Goal: Book appointment/travel/reservation

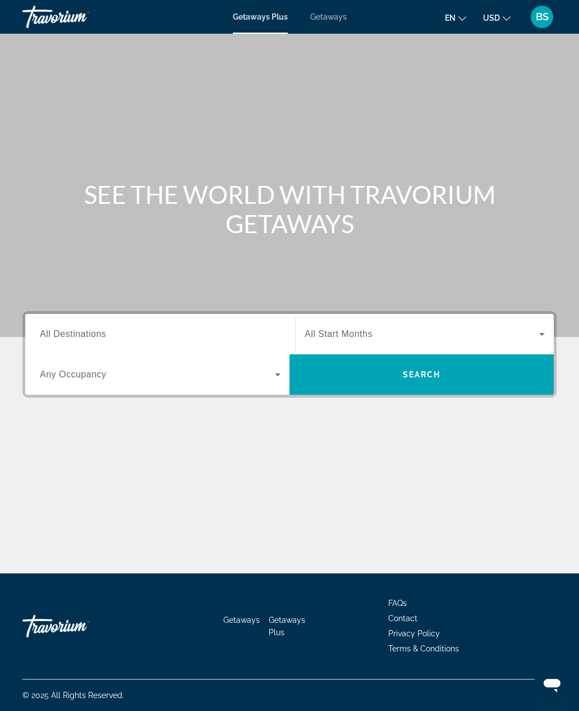
click at [544, 327] on icon "Search widget" at bounding box center [541, 333] width 13 height 13
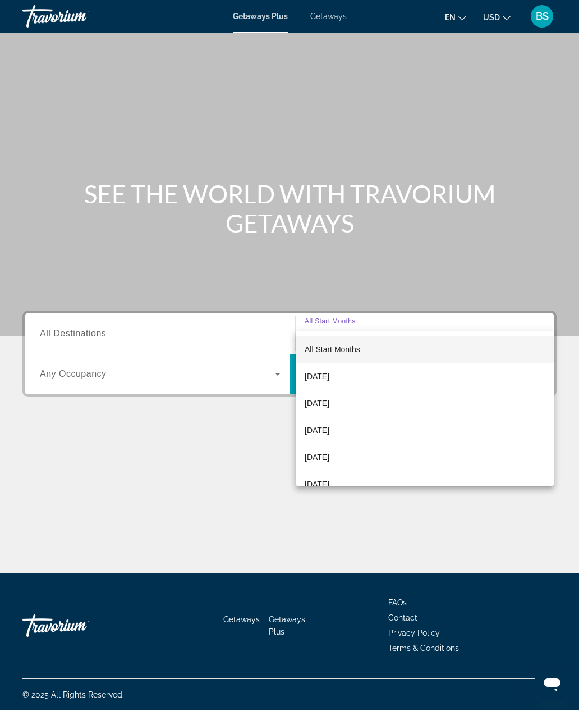
scroll to position [37, 0]
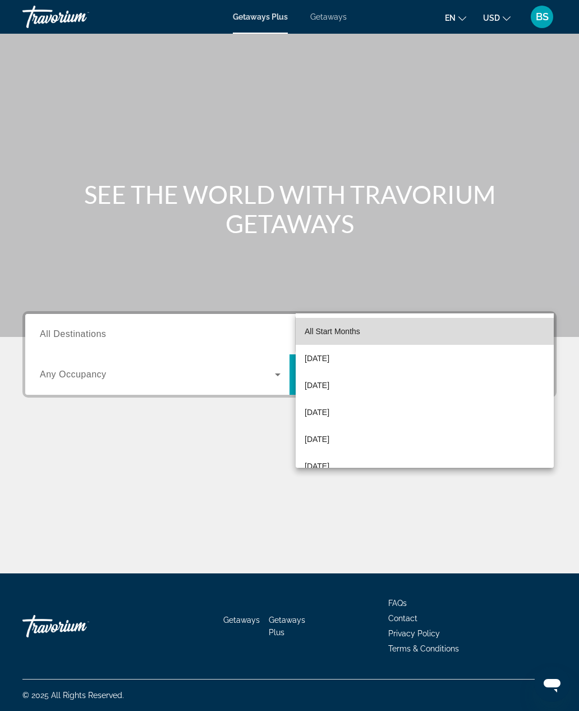
click at [346, 330] on span "All Start Months" at bounding box center [333, 331] width 56 height 9
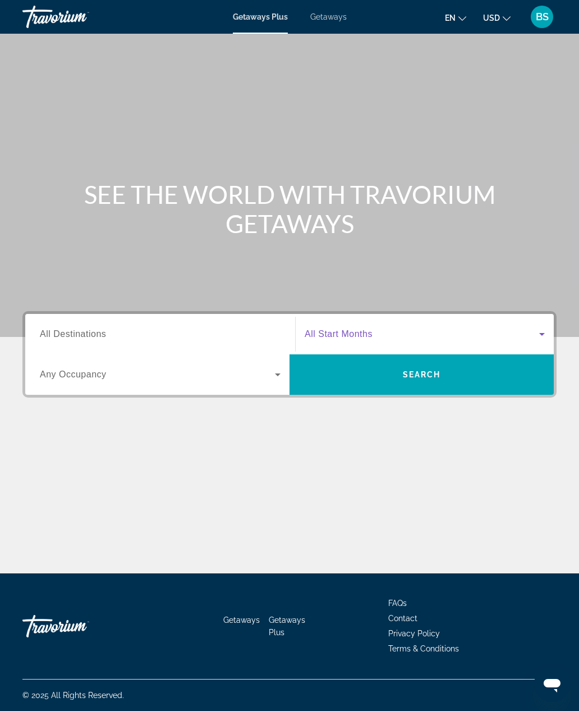
click at [271, 368] on icon "Search widget" at bounding box center [277, 374] width 13 height 13
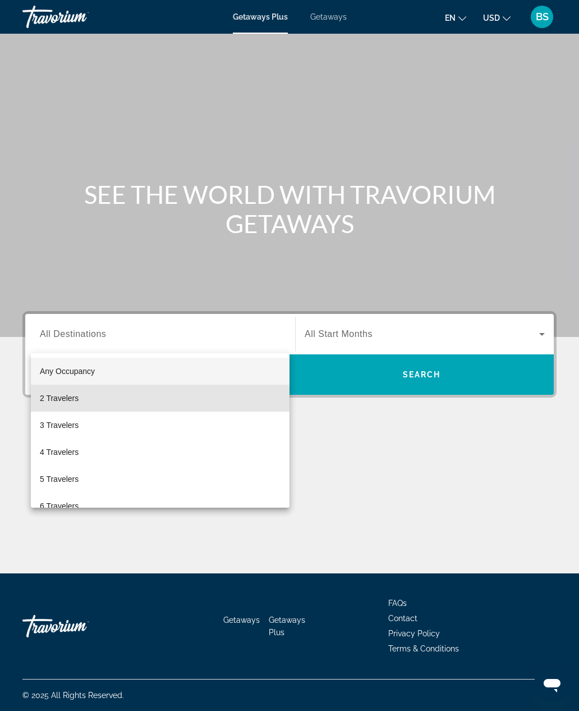
click at [62, 404] on span "2 Travelers" at bounding box center [59, 397] width 39 height 13
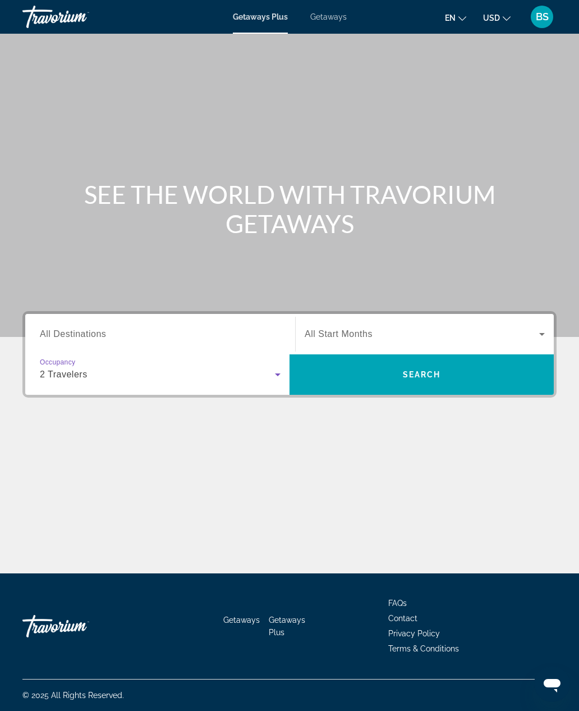
click at [466, 361] on span "Search widget" at bounding box center [422, 374] width 264 height 27
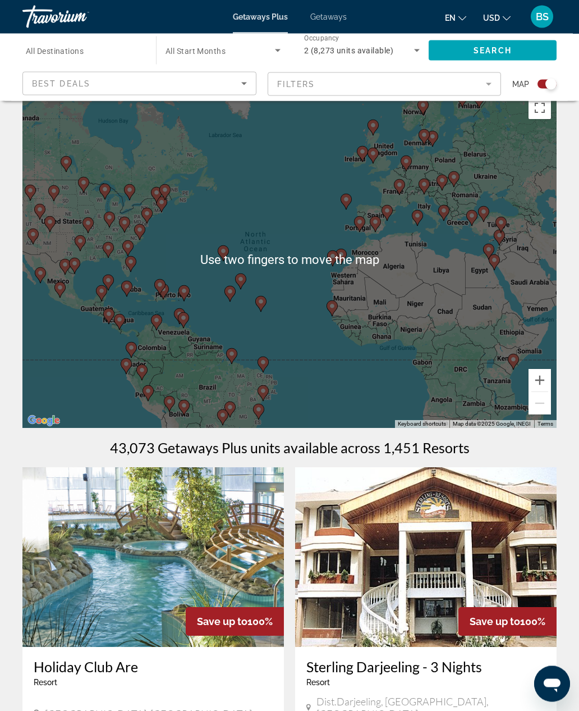
scroll to position [21, 0]
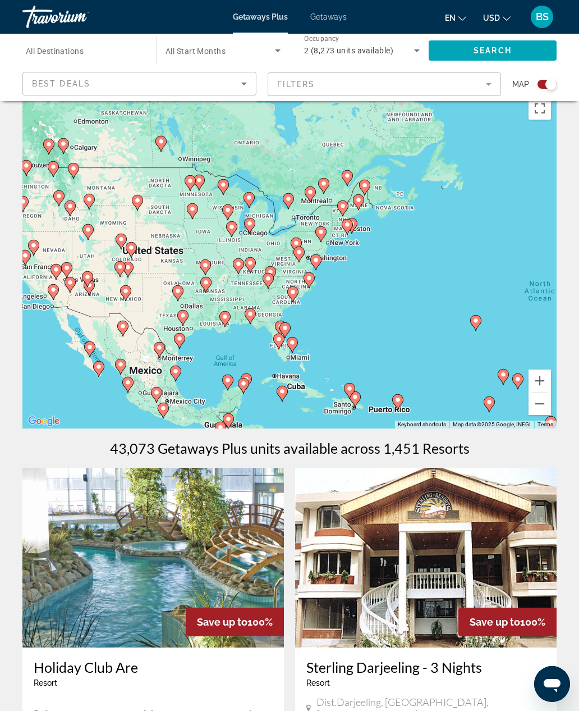
click at [236, 229] on icon "Main content" at bounding box center [232, 229] width 10 height 15
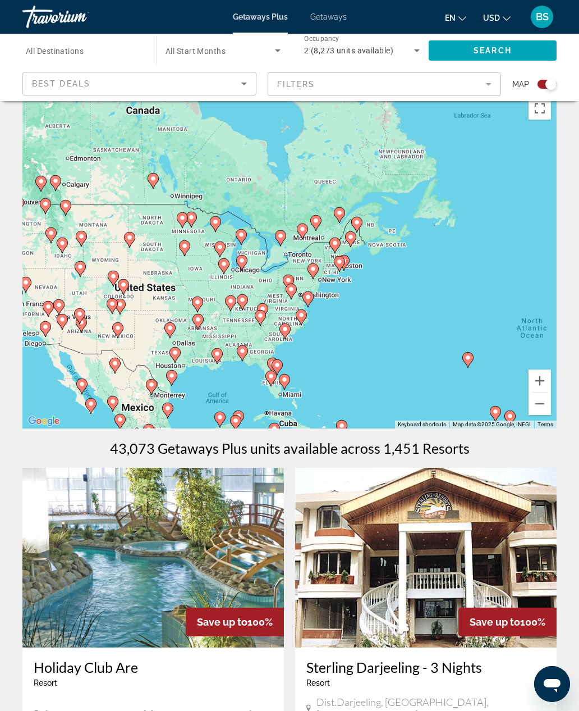
scroll to position [29, 0]
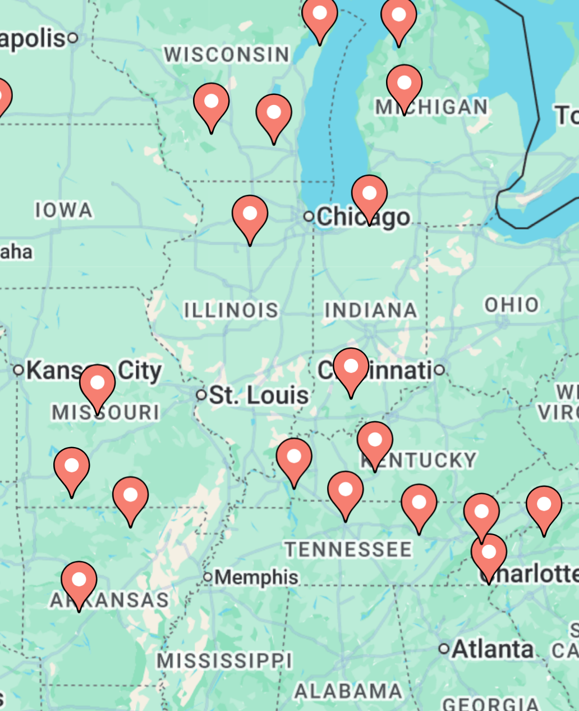
type input "**********"
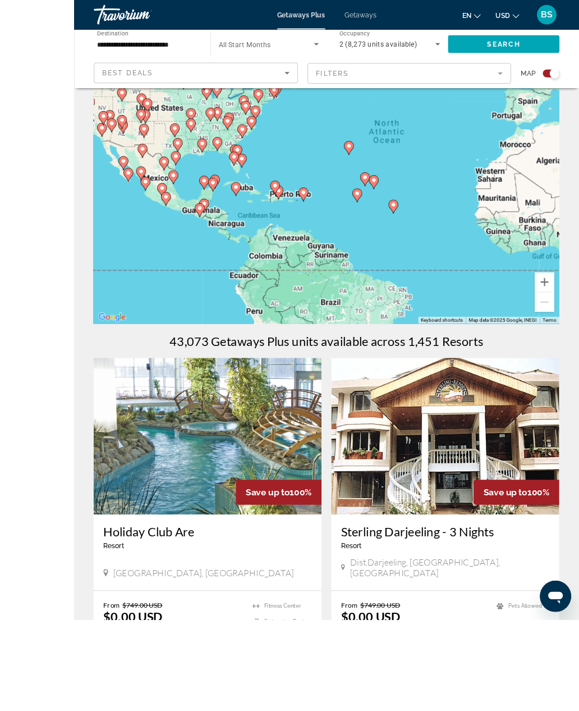
scroll to position [155, 0]
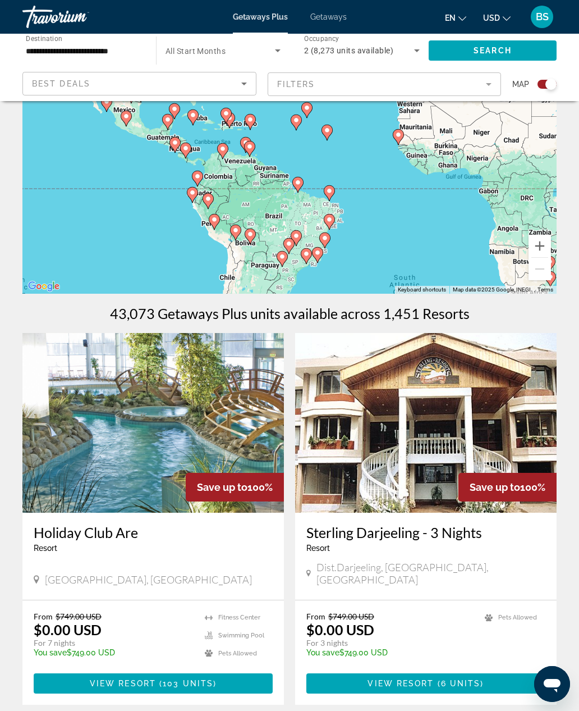
click at [544, 244] on button "Zoom in" at bounding box center [540, 246] width 22 height 22
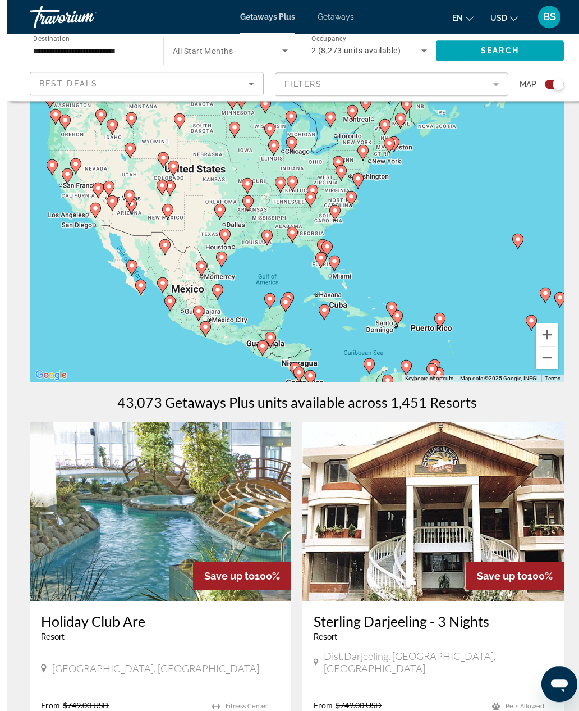
scroll to position [66, 0]
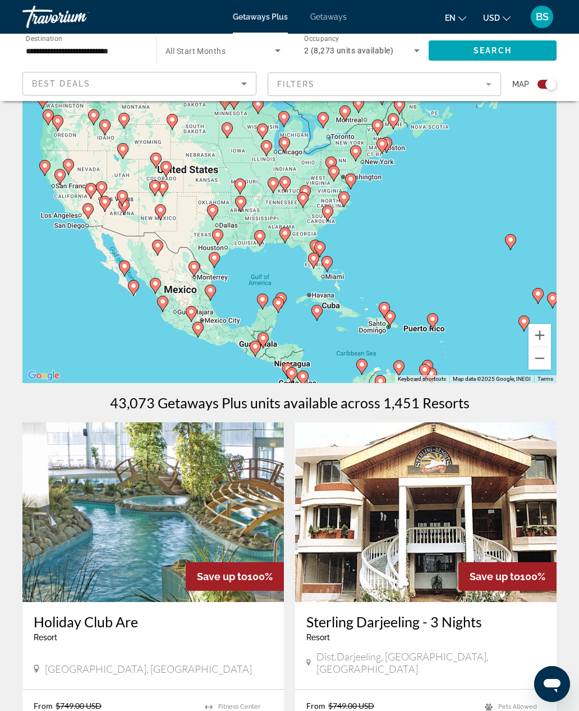
click at [545, 336] on button "Zoom in" at bounding box center [540, 335] width 22 height 22
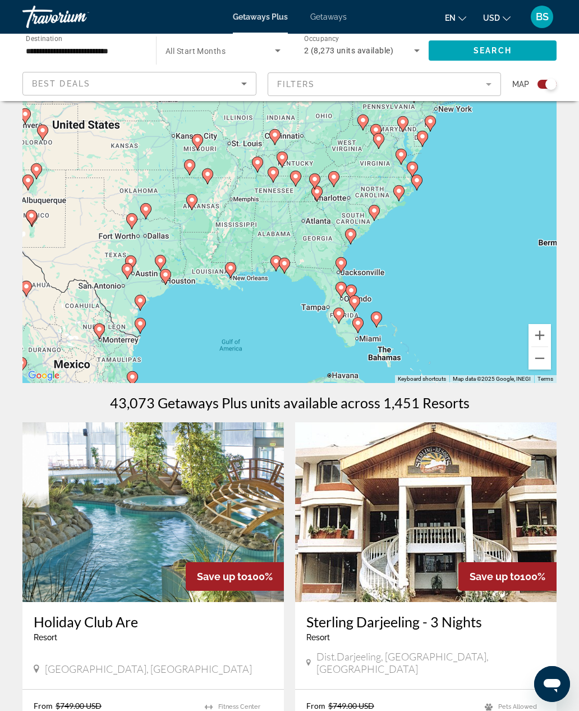
click at [543, 337] on button "Zoom in" at bounding box center [540, 335] width 22 height 22
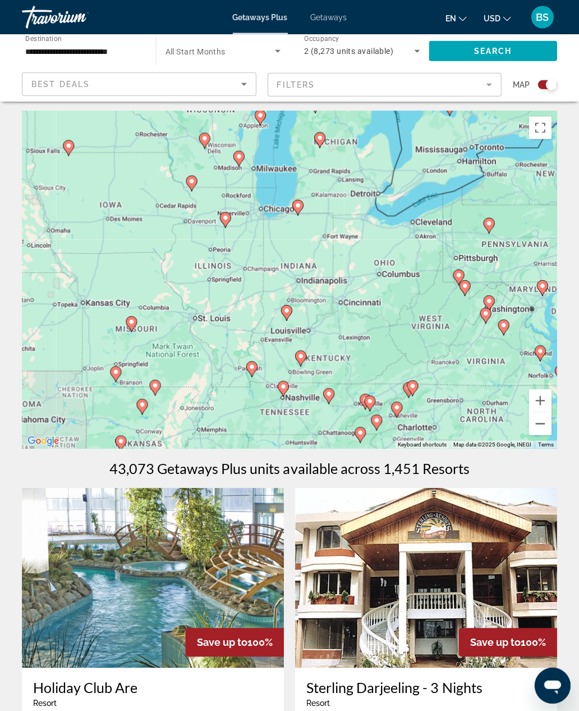
scroll to position [0, 0]
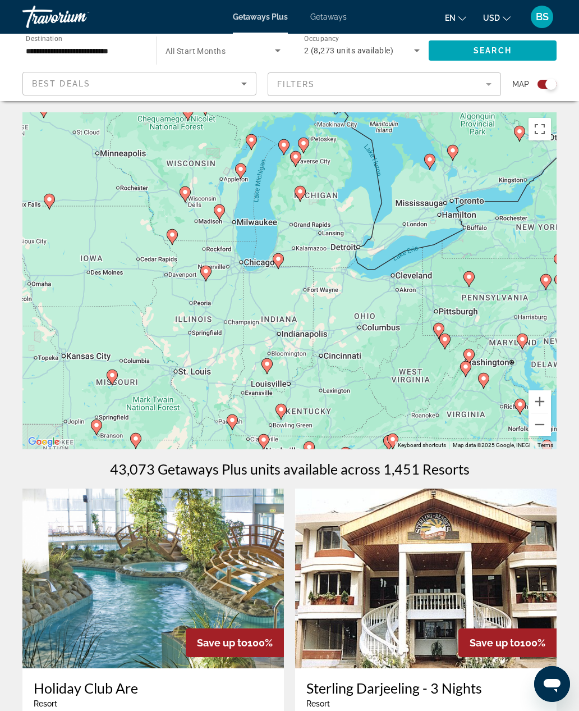
click at [545, 396] on button "Zoom in" at bounding box center [540, 401] width 22 height 22
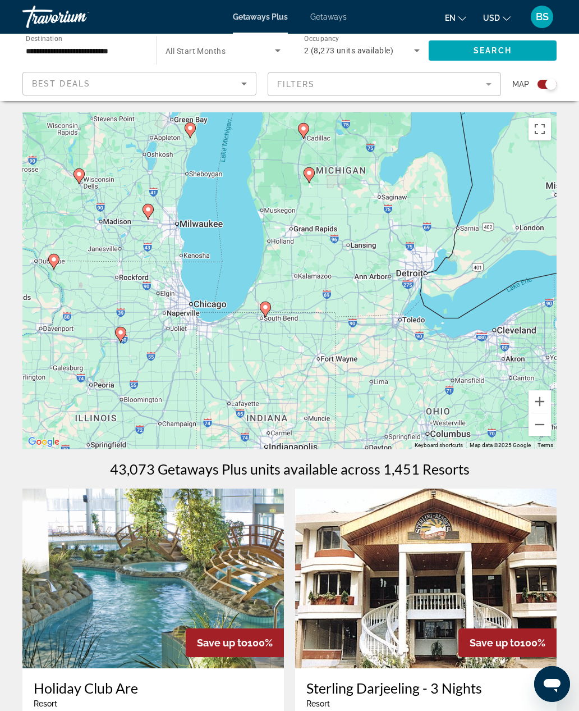
click at [541, 398] on button "Zoom in" at bounding box center [540, 401] width 22 height 22
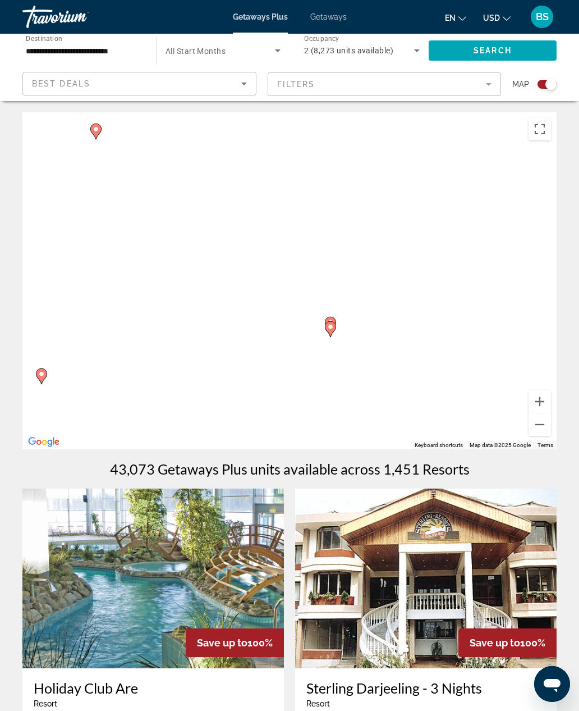
click at [547, 401] on button "Zoom in" at bounding box center [540, 401] width 22 height 22
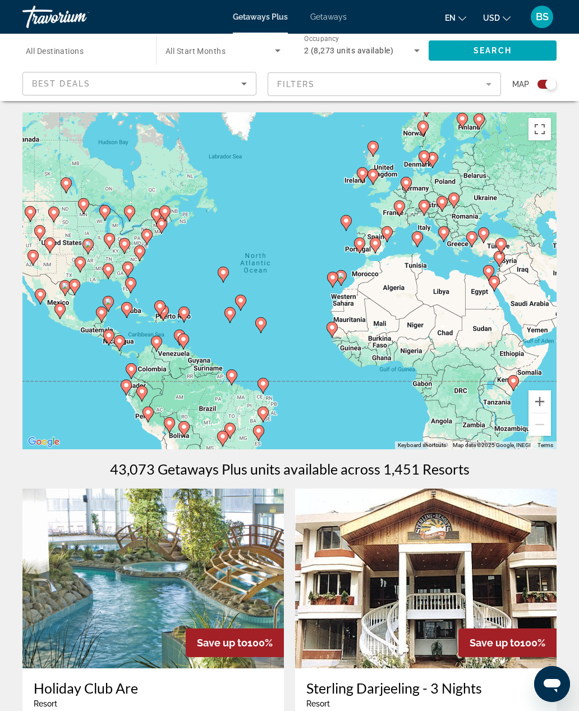
click at [492, 76] on mat-form-field "Filters" at bounding box center [385, 84] width 234 height 24
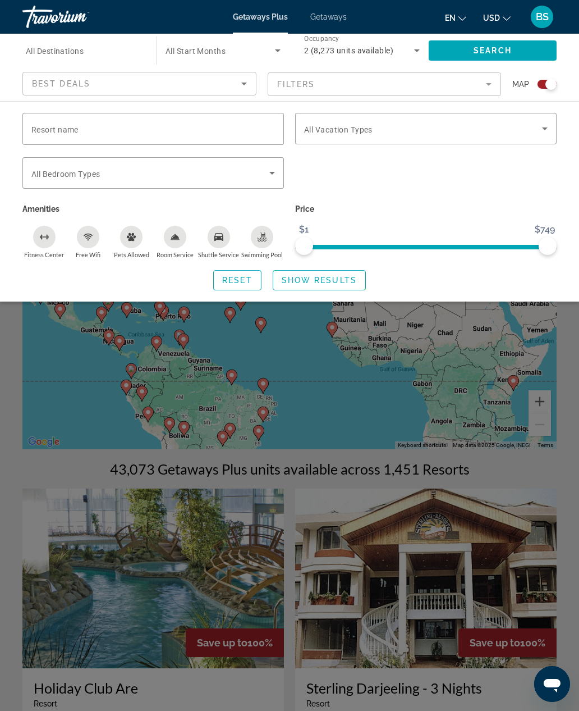
click at [240, 89] on icon "Sort by" at bounding box center [243, 83] width 13 height 13
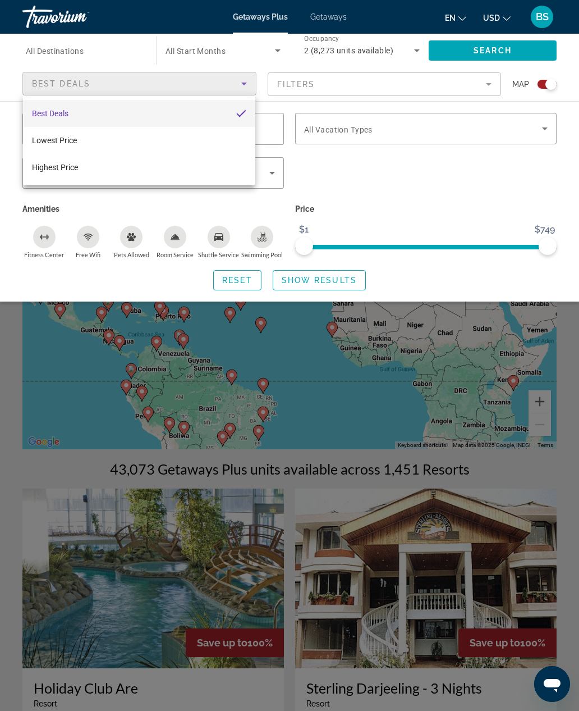
click at [244, 90] on div at bounding box center [289, 355] width 579 height 711
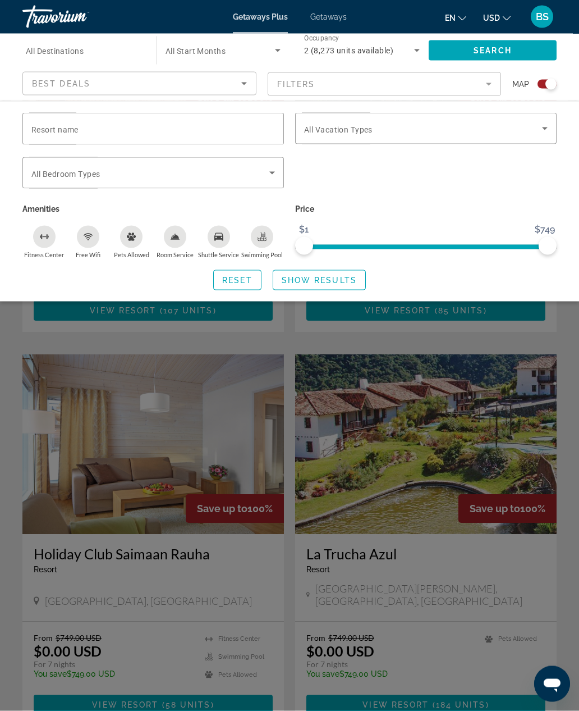
scroll to position [1383, 0]
click at [432, 368] on div "Search widget" at bounding box center [289, 439] width 579 height 542
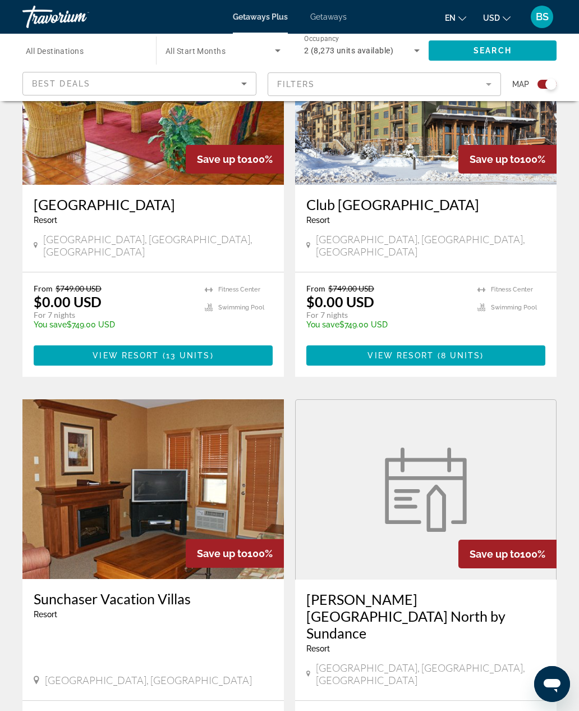
scroll to position [2133, 0]
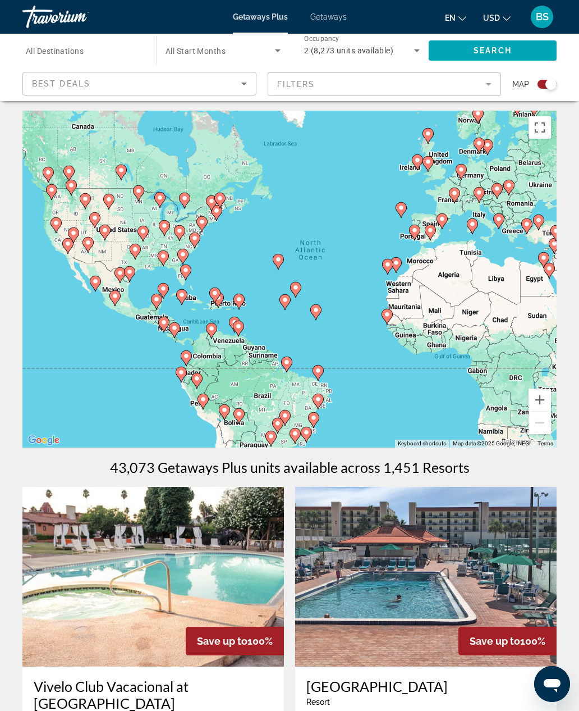
scroll to position [1, 0]
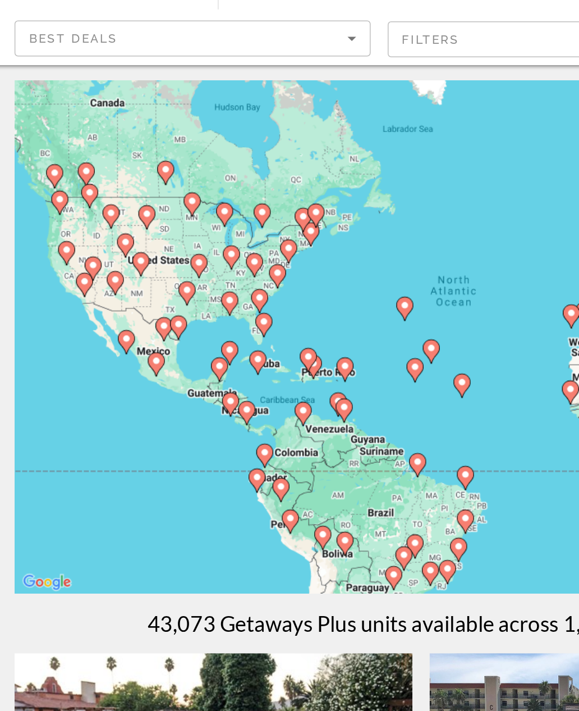
click at [254, 162] on div "To activate drag with keyboard, press Alt + Enter. Once in keyboard drag state,…" at bounding box center [289, 279] width 534 height 337
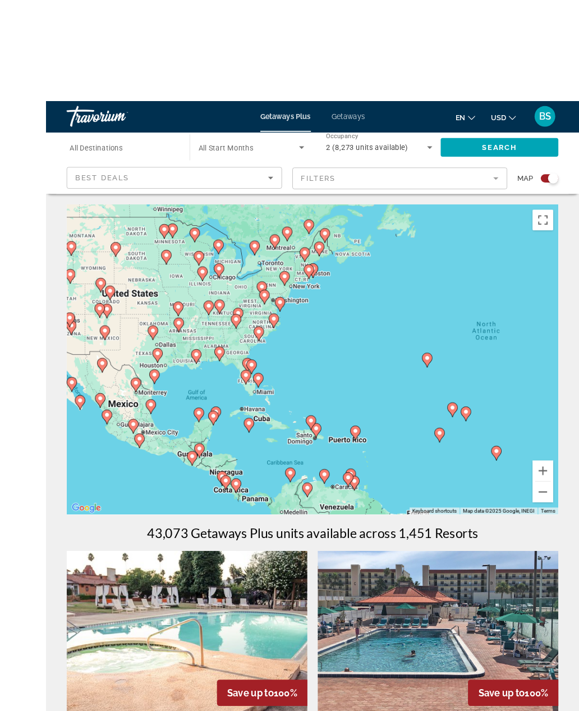
scroll to position [12, 0]
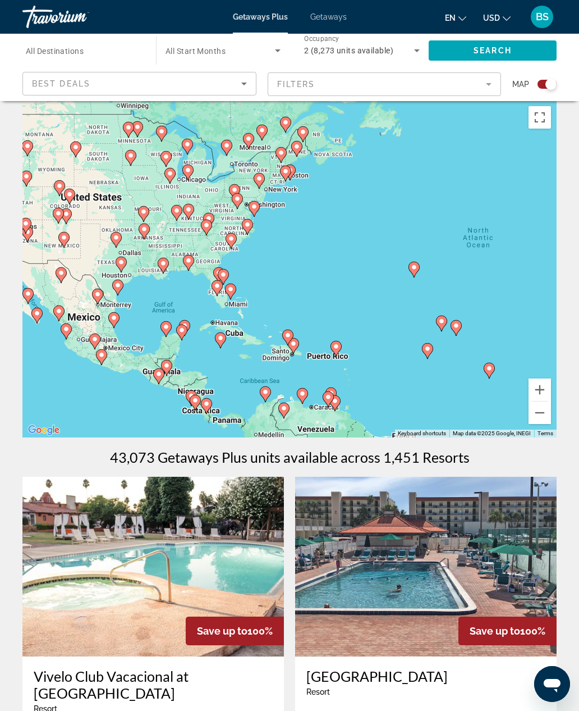
click at [188, 178] on icon "Main content" at bounding box center [188, 172] width 10 height 15
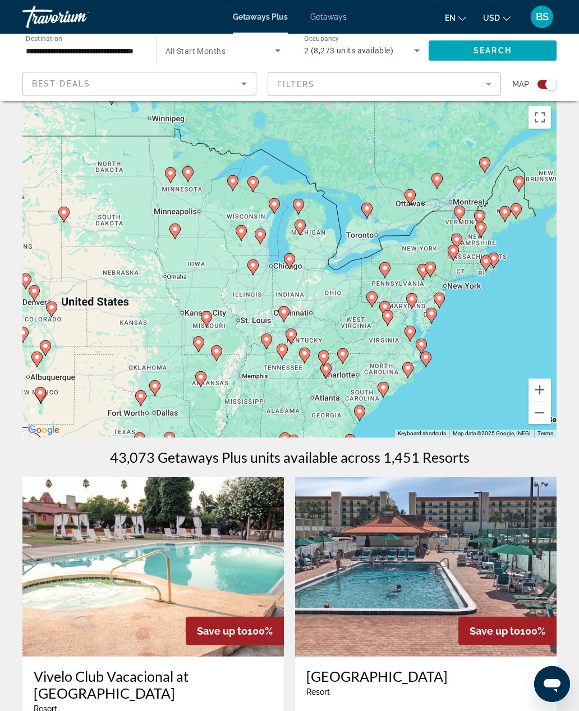
click at [294, 259] on icon "Main content" at bounding box center [290, 261] width 10 height 15
type input "**********"
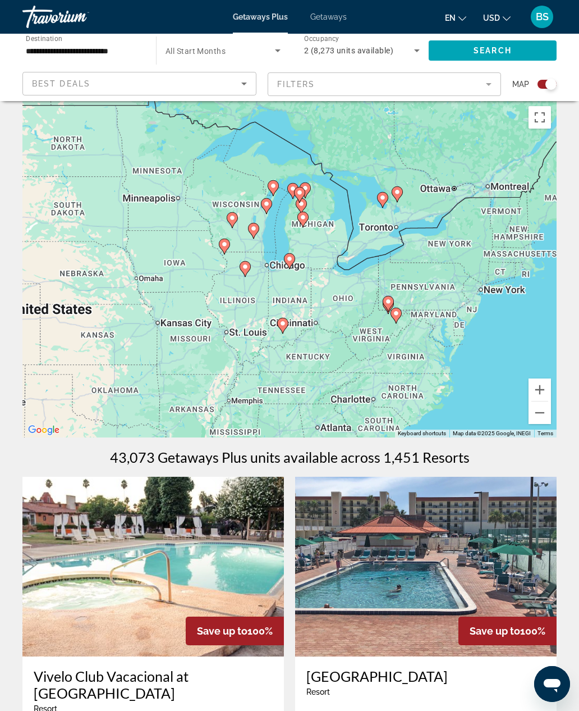
click at [291, 261] on div "To activate drag with keyboard, press Alt + Enter. Once in keyboard drag state,…" at bounding box center [289, 268] width 534 height 337
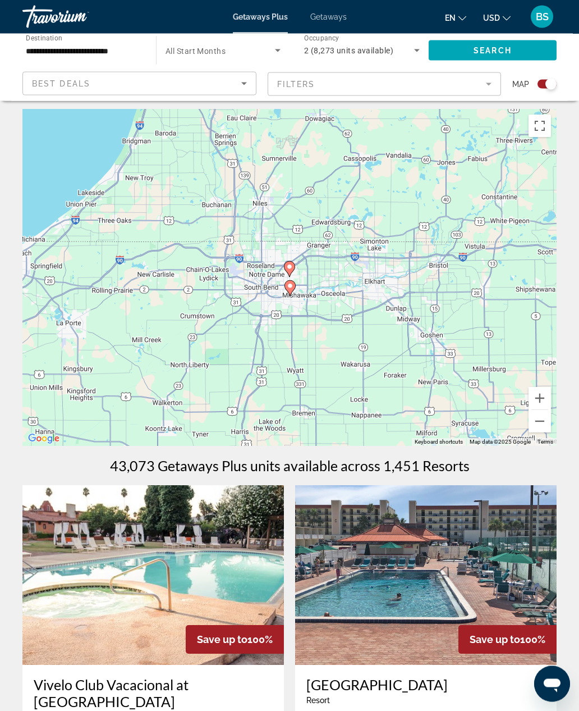
scroll to position [0, 0]
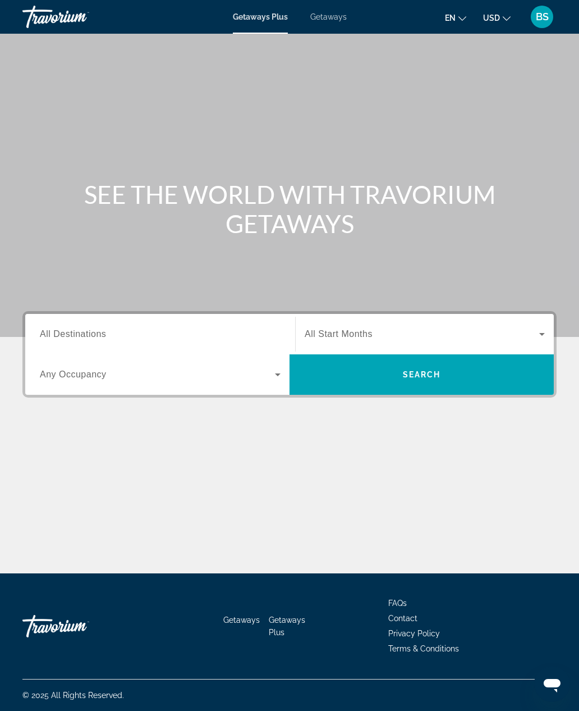
click at [99, 337] on span "All Destinations" at bounding box center [73, 334] width 66 height 10
click at [99, 337] on input "Destination All Destinations" at bounding box center [160, 334] width 241 height 13
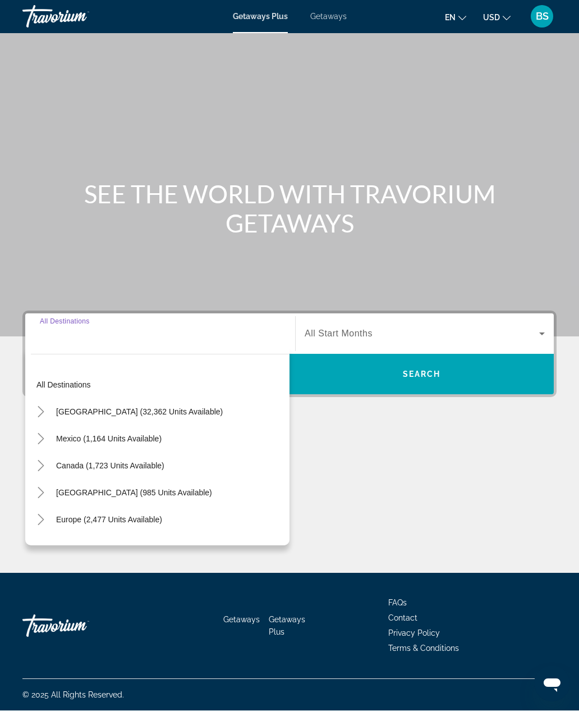
click at [157, 407] on span "[GEOGRAPHIC_DATA] (32,362 units available)" at bounding box center [139, 411] width 167 height 9
type input "**********"
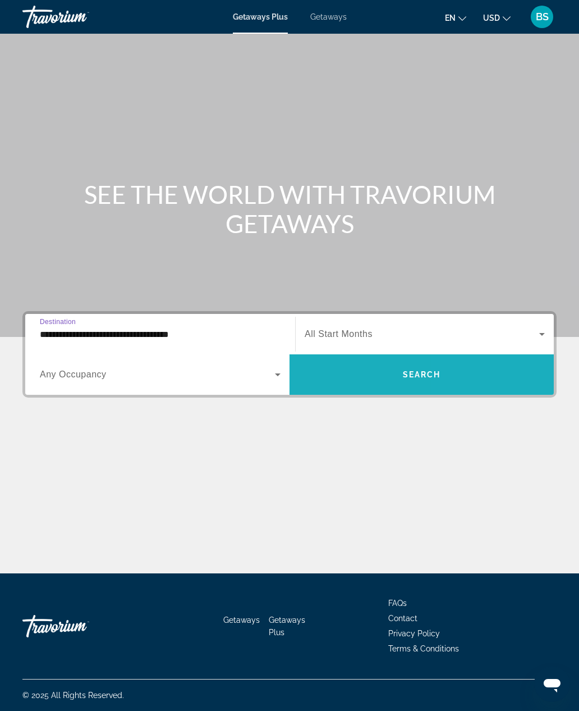
click at [476, 361] on span "Search widget" at bounding box center [422, 374] width 264 height 27
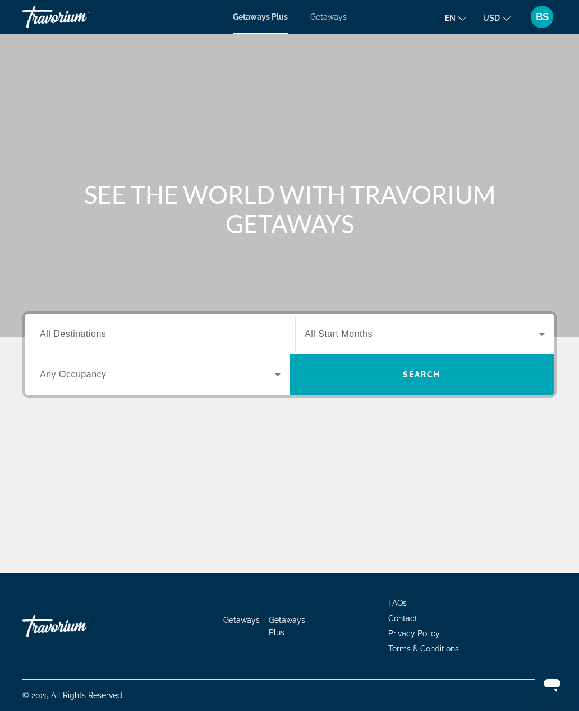
click at [85, 323] on div "Search widget" at bounding box center [160, 334] width 241 height 32
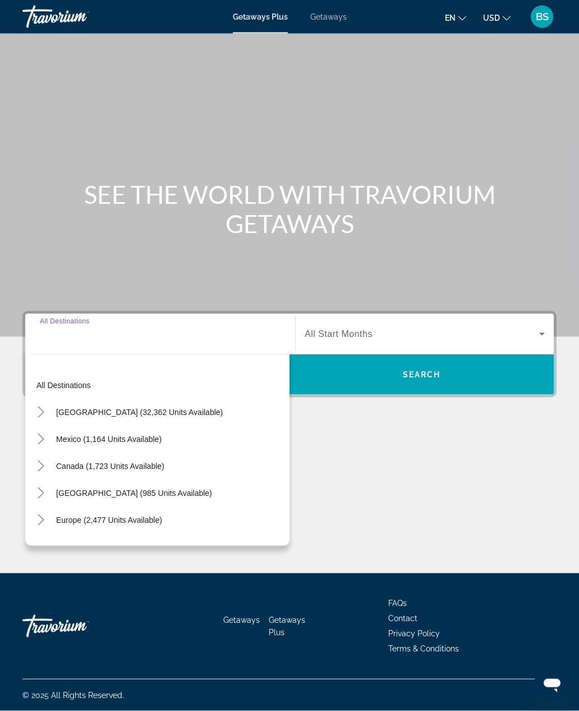
click at [97, 366] on div "All destinations United States (32,362 units available) Mexico (1,164 units ava…" at bounding box center [160, 453] width 259 height 174
click at [153, 398] on span "Search widget" at bounding box center [140, 411] width 178 height 27
type input "**********"
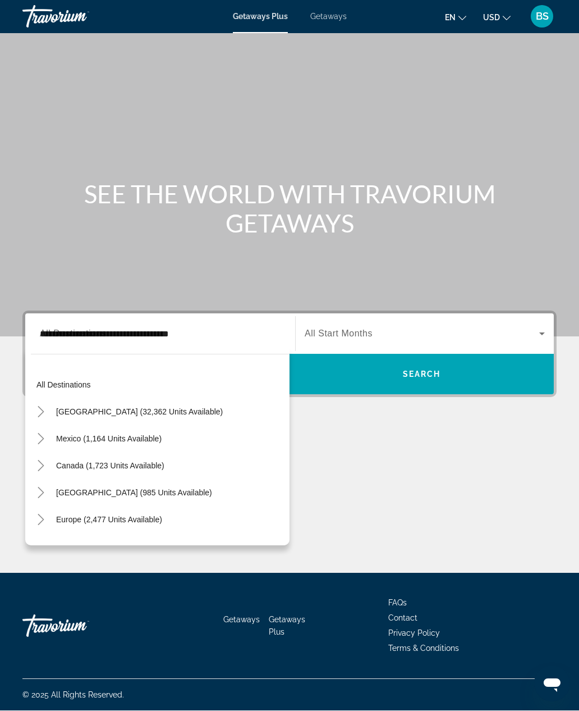
scroll to position [37, 0]
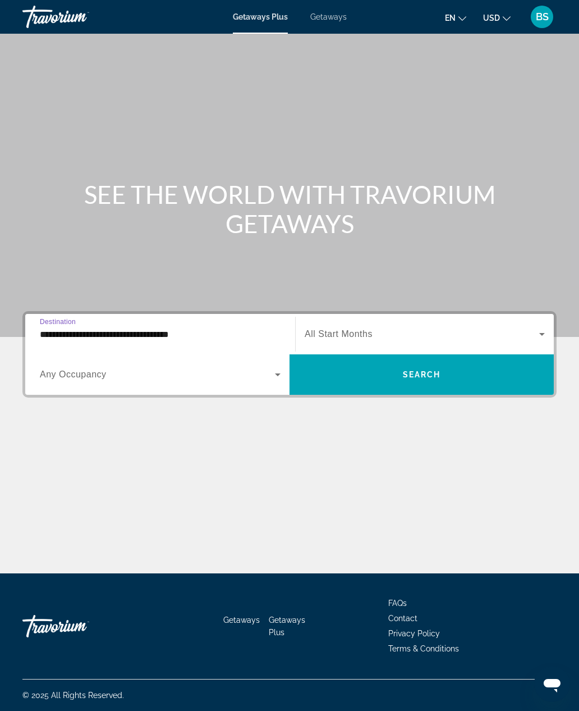
click at [425, 361] on span "Search widget" at bounding box center [422, 374] width 264 height 27
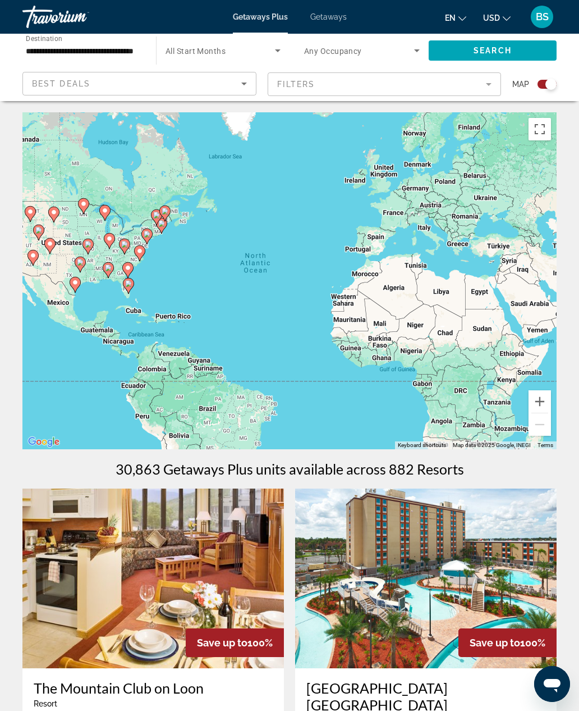
click at [157, 233] on gmp-advanced-marker "Main content" at bounding box center [161, 225] width 11 height 17
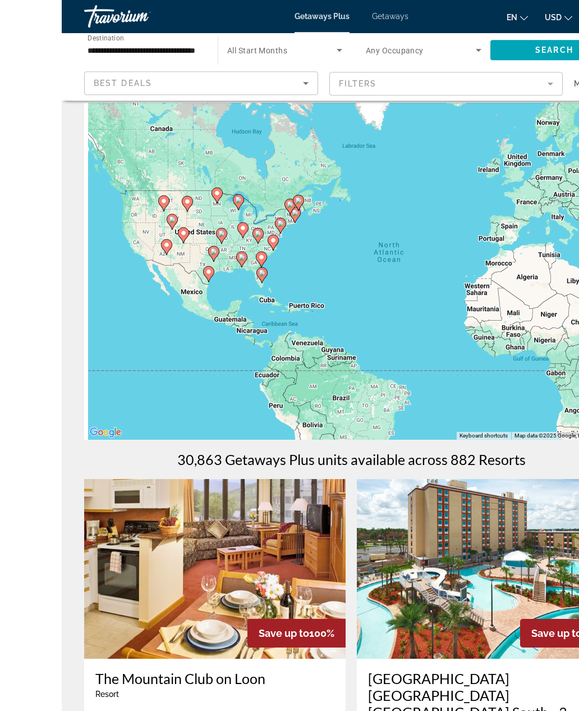
scroll to position [12, 0]
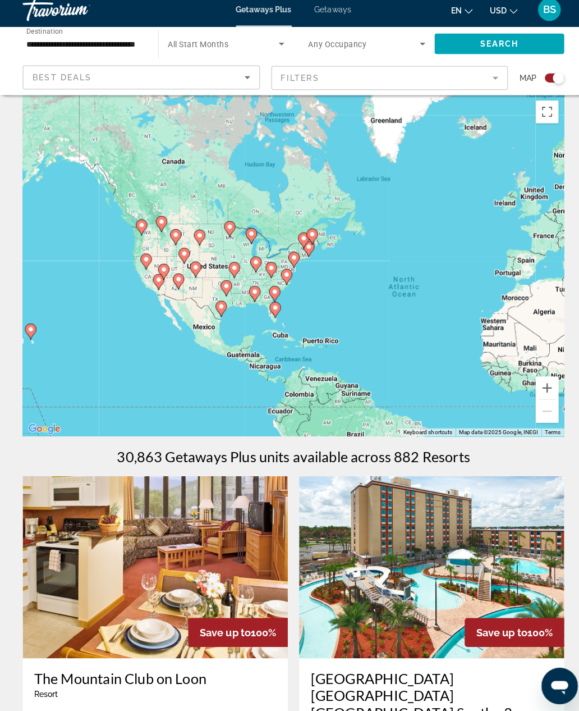
click at [544, 382] on button "Zoom in" at bounding box center [540, 389] width 22 height 22
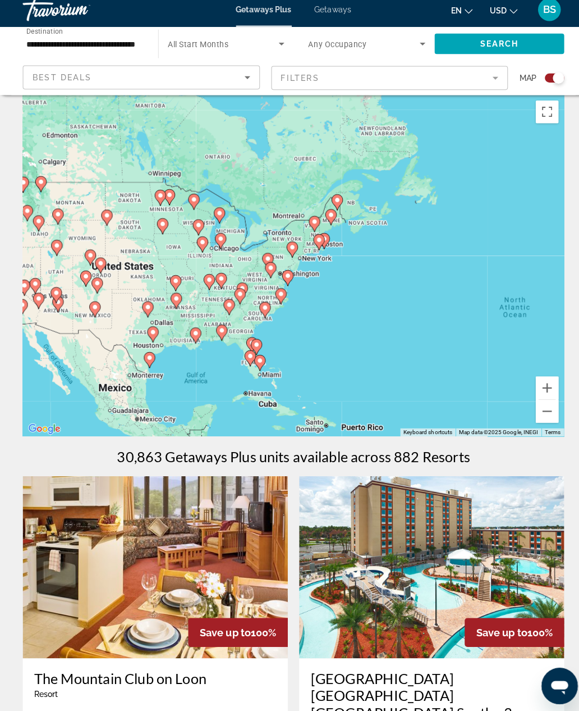
click at [549, 384] on button "Zoom in" at bounding box center [540, 389] width 22 height 22
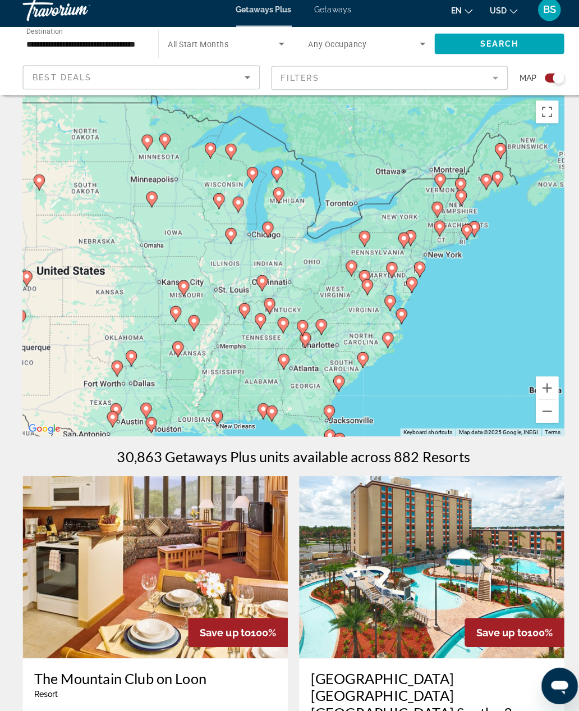
click at [542, 382] on button "Zoom in" at bounding box center [540, 389] width 22 height 22
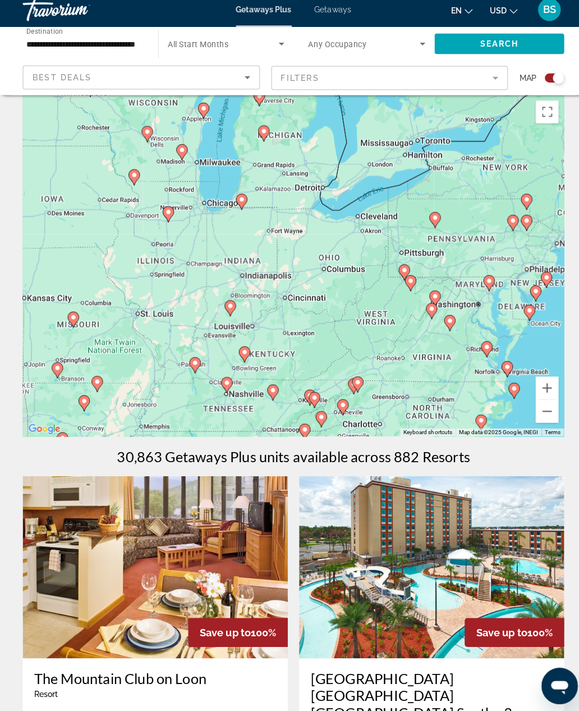
click at [541, 381] on button "Zoom in" at bounding box center [540, 389] width 22 height 22
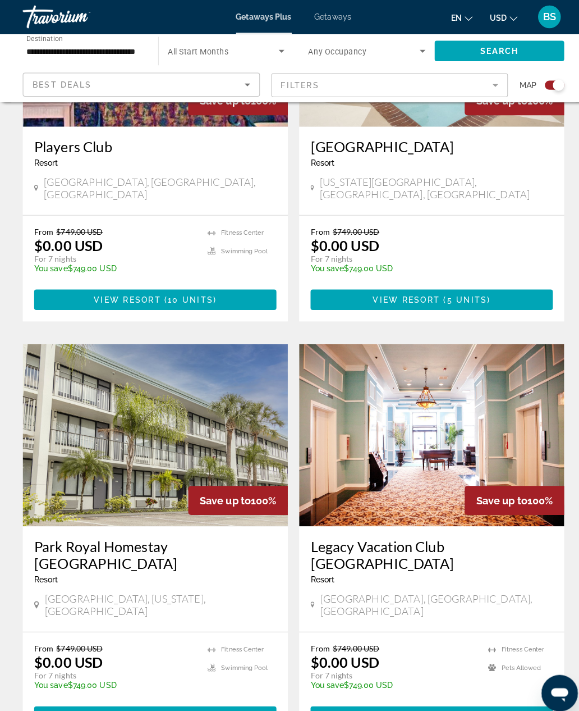
scroll to position [2187, 0]
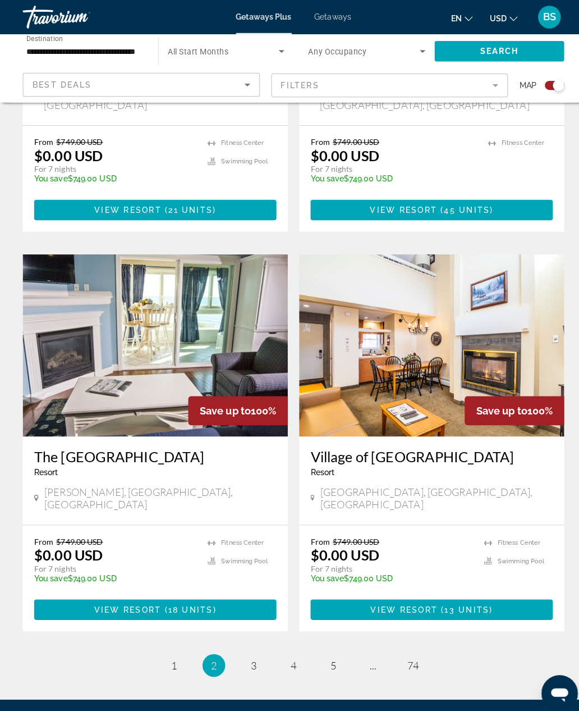
scroll to position [2241, 0]
click at [256, 645] on li "page 3" at bounding box center [250, 656] width 22 height 22
click at [256, 647] on link "page 3" at bounding box center [251, 657] width 20 height 20
